Goal: Find contact information: Find contact information

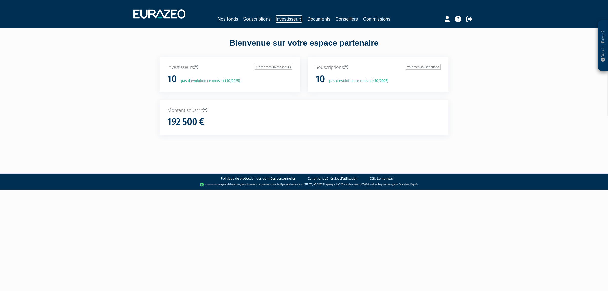
click at [280, 20] on link "Investisseurs" at bounding box center [289, 18] width 27 height 7
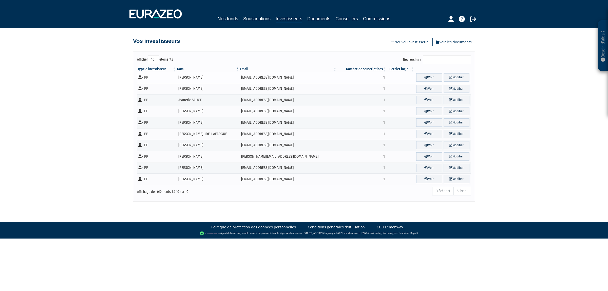
click at [194, 78] on td "Alban DAVID" at bounding box center [208, 77] width 63 height 11
drag, startPoint x: 252, startPoint y: 74, endPoint x: 261, endPoint y: 77, distance: 9.5
click at [240, 76] on td "[PERSON_NAME]" at bounding box center [208, 77] width 63 height 11
click at [261, 77] on td "[EMAIL_ADDRESS][DOMAIN_NAME]" at bounding box center [289, 77] width 98 height 11
click at [452, 75] on link "Modifier" at bounding box center [457, 77] width 26 height 8
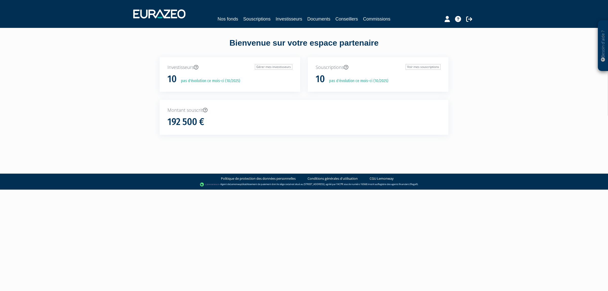
click at [270, 15] on div "Nos fonds Souscriptions Investisseurs Documents Conseillers Commissions" at bounding box center [304, 18] width 233 height 7
click at [280, 18] on link "Investisseurs" at bounding box center [289, 18] width 27 height 7
